Goal: Check status: Check status

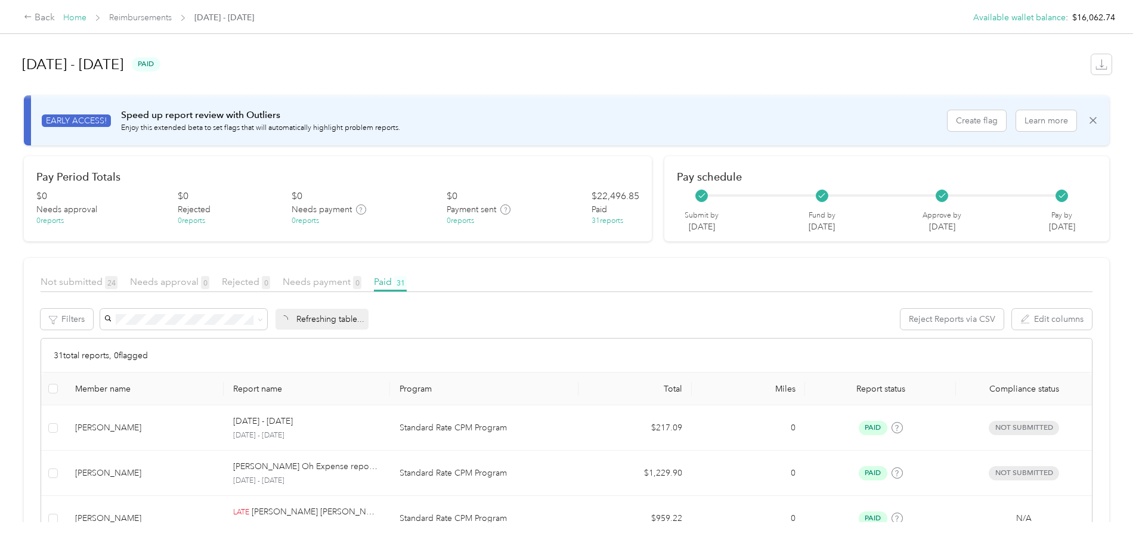
click at [86, 18] on link "Home" at bounding box center [74, 18] width 23 height 10
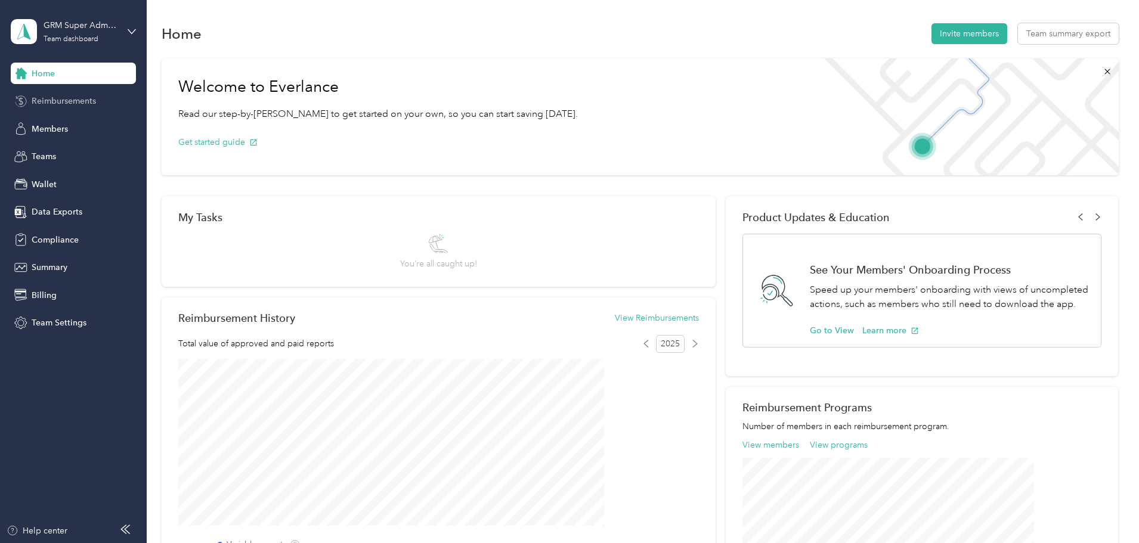
click at [61, 101] on span "Reimbursements" at bounding box center [64, 101] width 64 height 13
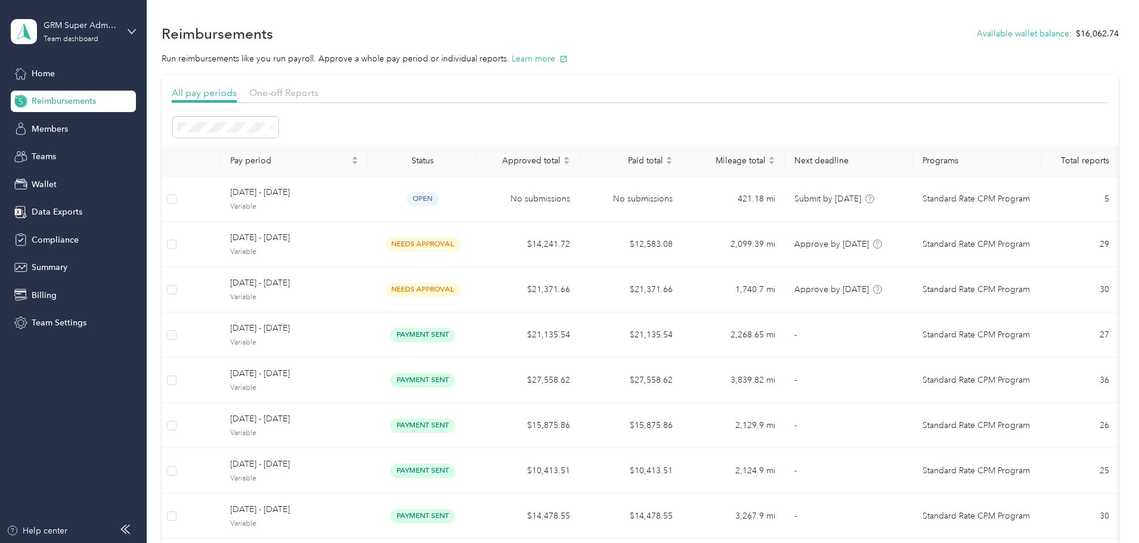
click at [310, 148] on div "All periods" at bounding box center [305, 149] width 89 height 13
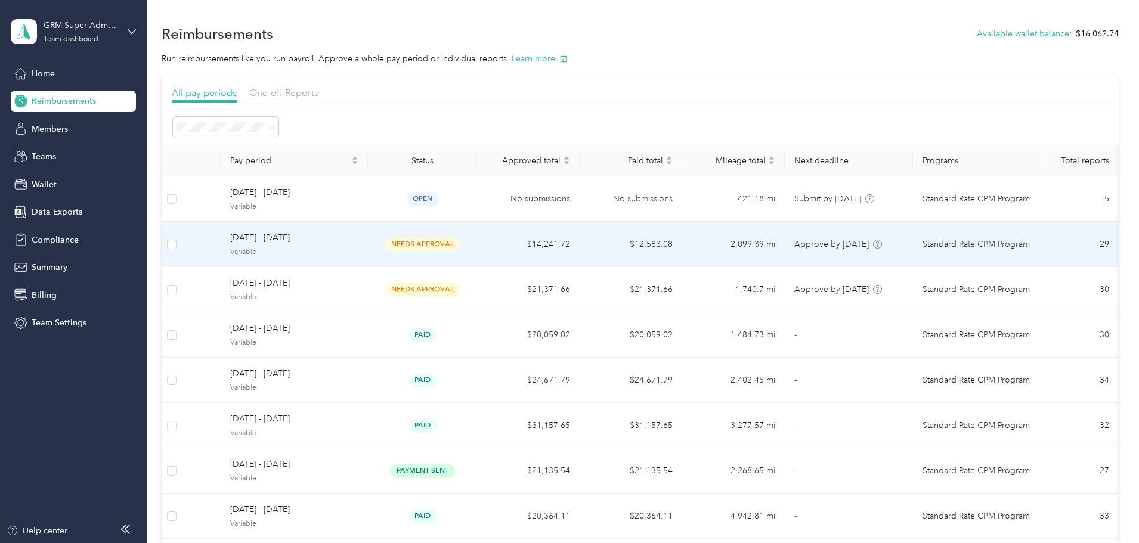
click at [358, 243] on span "[DATE] - [DATE]" at bounding box center [294, 237] width 128 height 13
